Goal: Information Seeking & Learning: Compare options

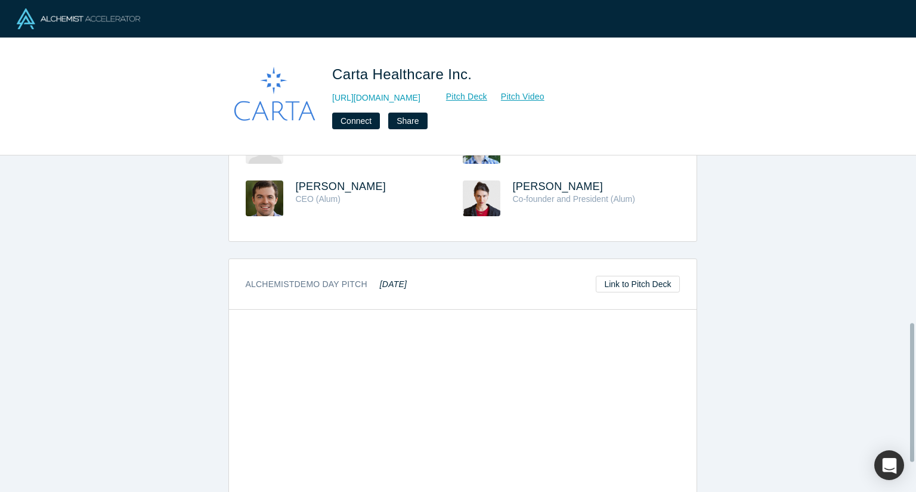
scroll to position [417, 0]
